Goal: Check status

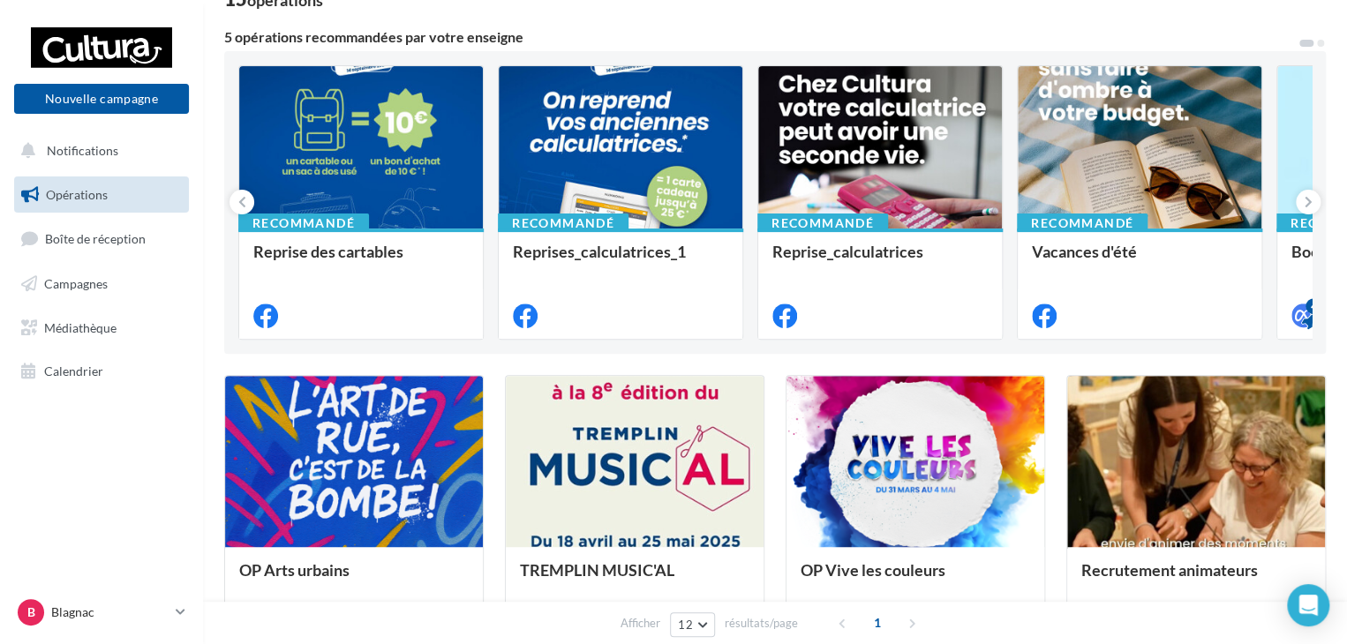
scroll to position [177, 0]
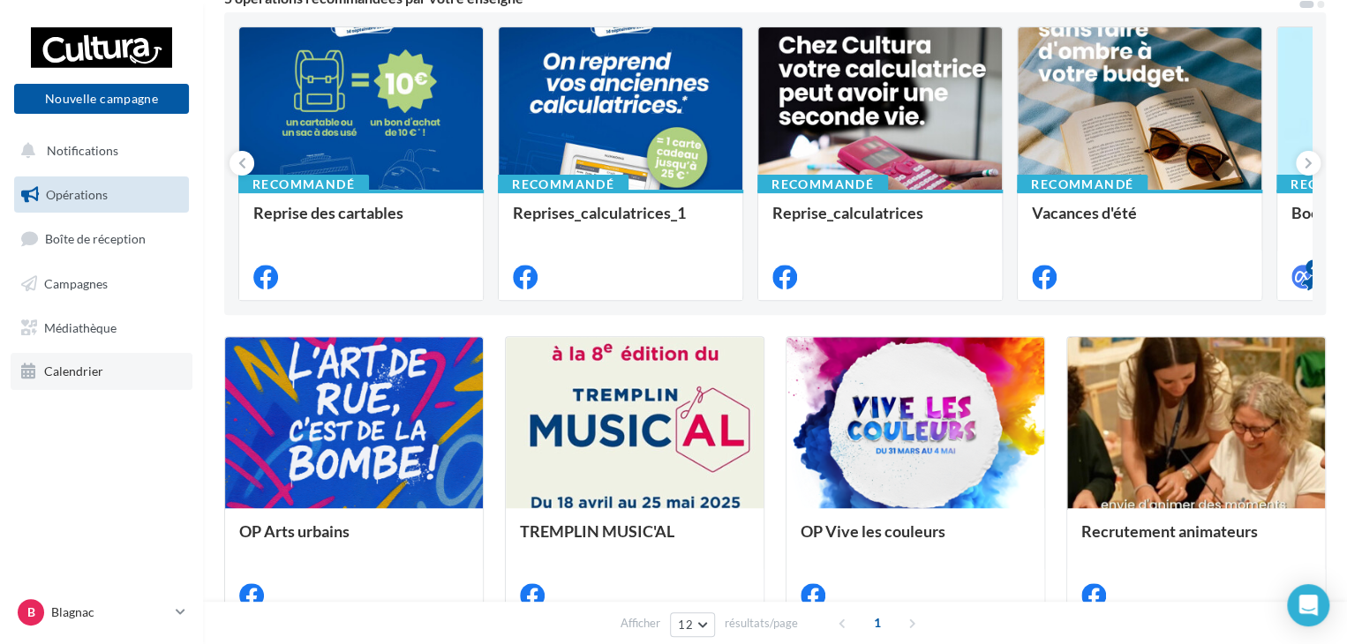
click at [87, 369] on span "Calendrier" at bounding box center [73, 371] width 59 height 15
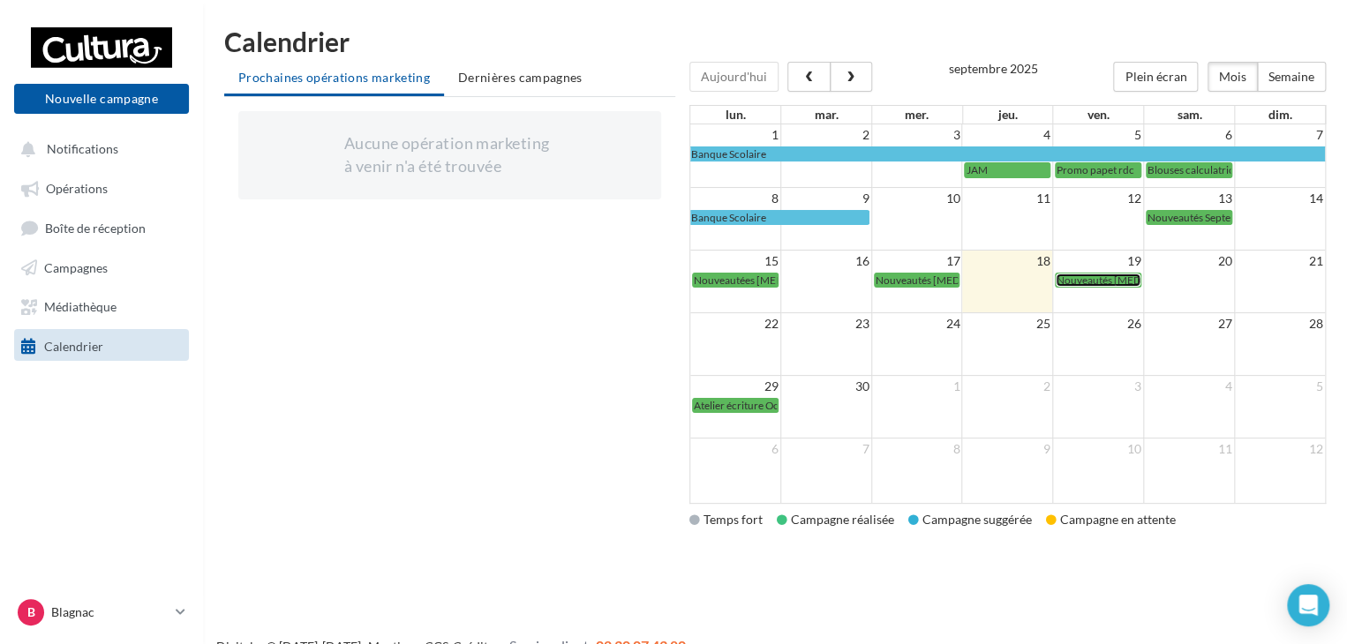
click at [1095, 285] on div "Nouveautés [MEDICAL_DATA] 4" at bounding box center [1098, 280] width 83 height 13
